Goal: Navigation & Orientation: Find specific page/section

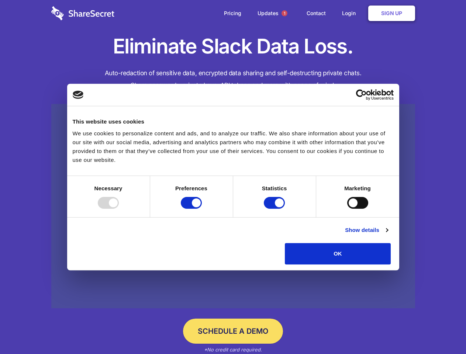
click at [119, 209] on div at bounding box center [108, 203] width 21 height 12
click at [202, 209] on input "Preferences" at bounding box center [191, 203] width 21 height 12
checkbox input "false"
click at [275, 209] on input "Statistics" at bounding box center [274, 203] width 21 height 12
checkbox input "false"
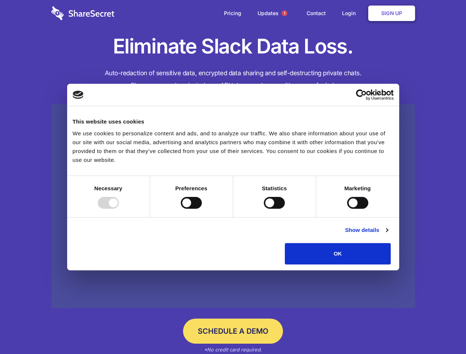
click at [347, 209] on input "Marketing" at bounding box center [357, 203] width 21 height 12
checkbox input "true"
click at [387, 234] on link "Show details" at bounding box center [366, 230] width 43 height 9
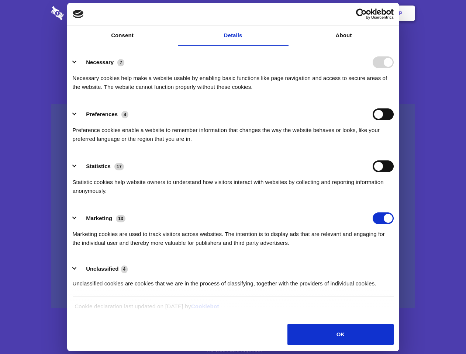
click at [393, 100] on li "Necessary 7 Necessary cookies help make a website usable by enabling basic func…" at bounding box center [233, 74] width 321 height 52
click at [284, 13] on span "1" at bounding box center [284, 13] width 6 height 6
